Goal: Navigation & Orientation: Understand site structure

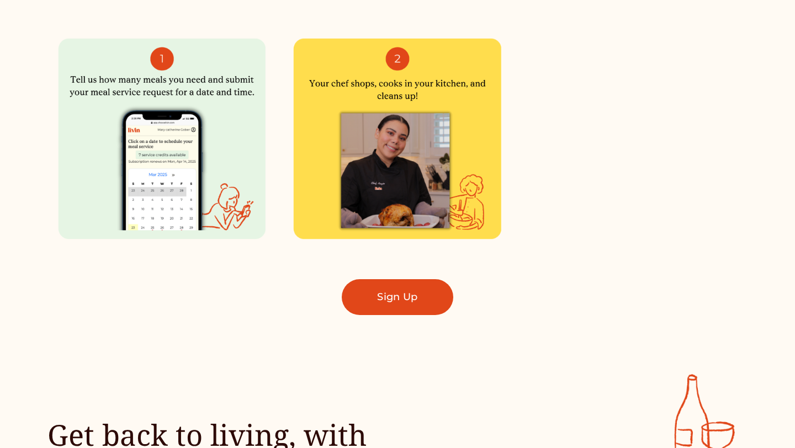
scroll to position [717, 0]
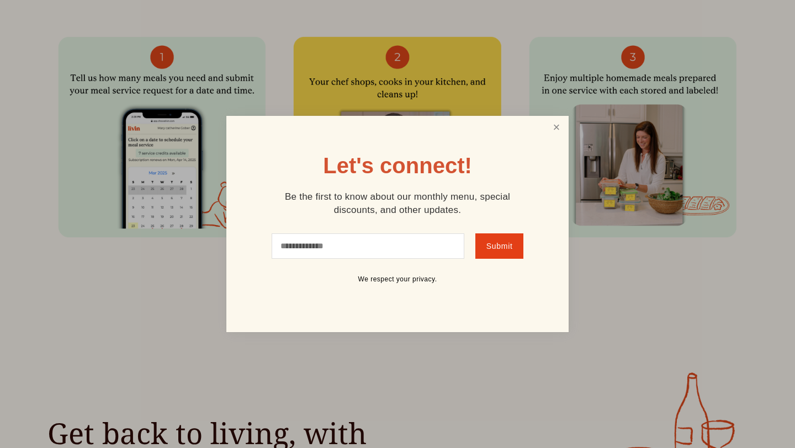
click at [563, 124] on link "Close" at bounding box center [556, 128] width 21 height 20
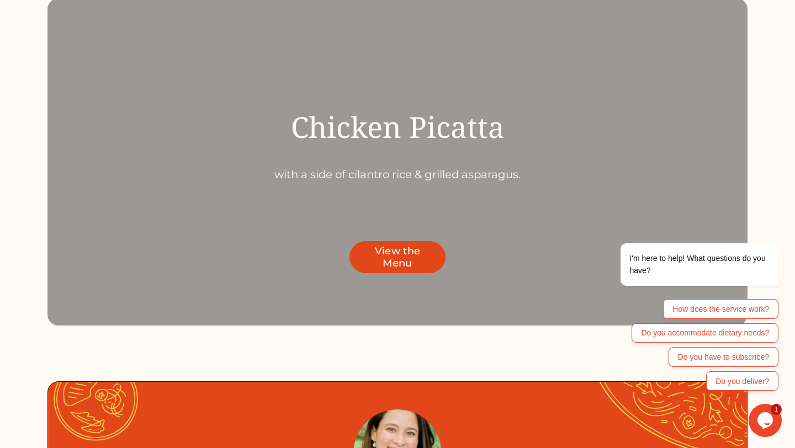
scroll to position [3602, 0]
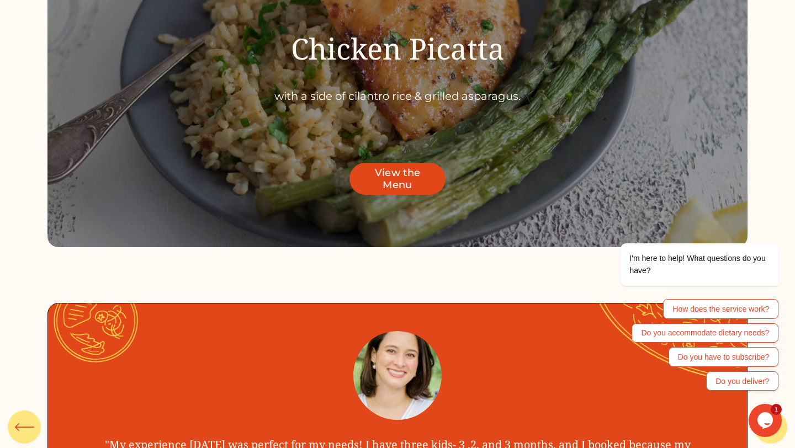
click at [307, 266] on div at bounding box center [397, 83] width 795 height 423
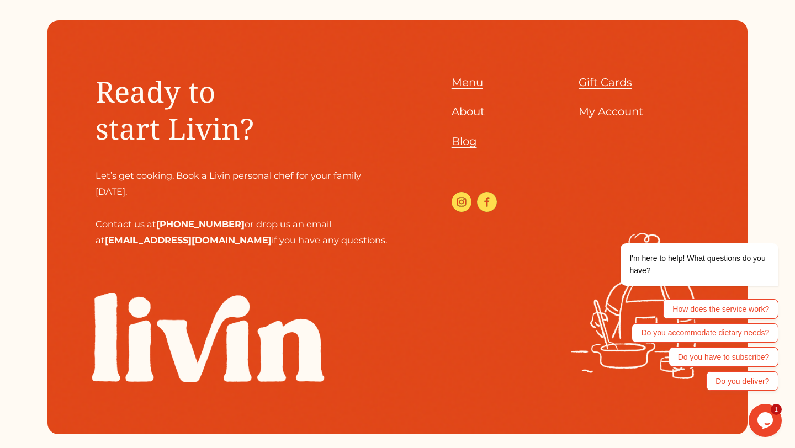
scroll to position [4823, 0]
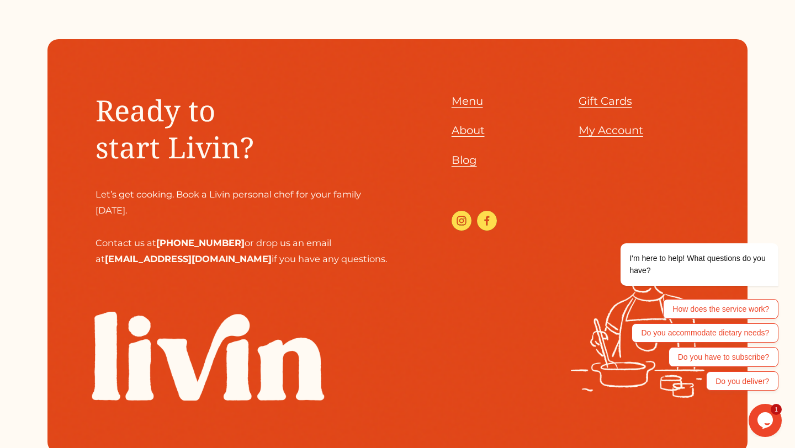
click at [451, 130] on div "Ready to start Livin? Let’s get cooking. Book a Livin personal chef for your fa…" at bounding box center [397, 247] width 700 height 310
click at [459, 130] on span "About" at bounding box center [468, 130] width 33 height 13
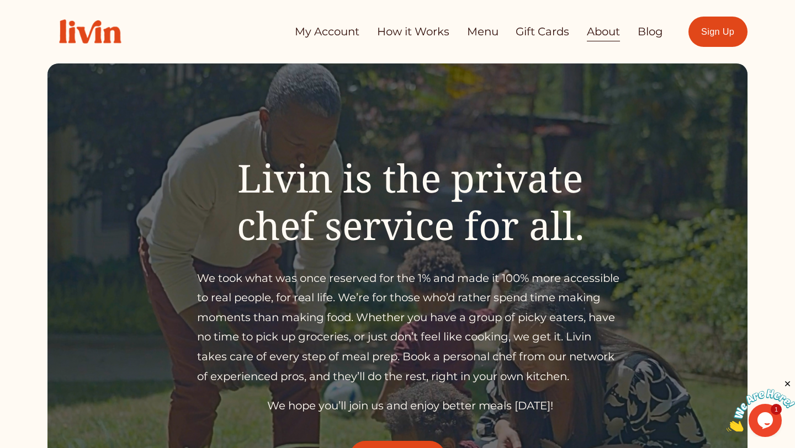
click at [330, 28] on link "My Account" at bounding box center [327, 32] width 65 height 22
click at [421, 31] on link "How it Works" at bounding box center [413, 32] width 72 height 22
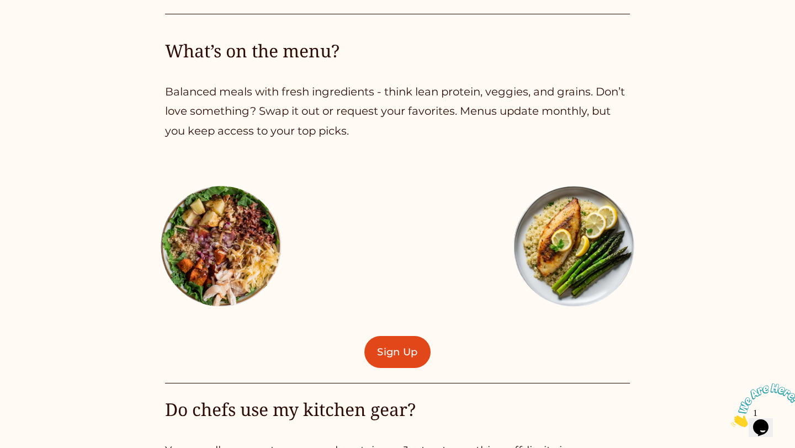
scroll to position [1818, 0]
